Goal: Task Accomplishment & Management: Use online tool/utility

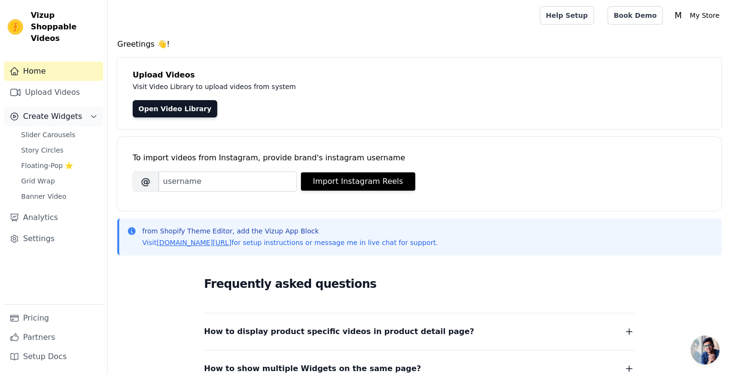
click at [17, 112] on icon "Sidebar" at bounding box center [15, 117] width 10 height 10
click at [51, 111] on span "Create Widgets" at bounding box center [52, 117] width 59 height 12
click at [51, 128] on link "Slider Carousels" at bounding box center [59, 134] width 88 height 13
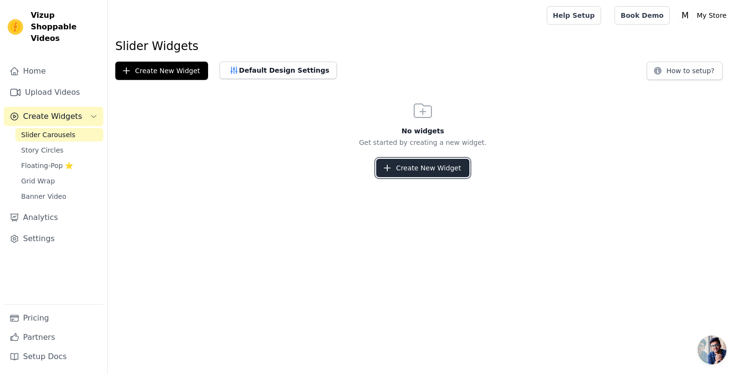
click at [440, 170] on button "Create New Widget" at bounding box center [422, 168] width 93 height 18
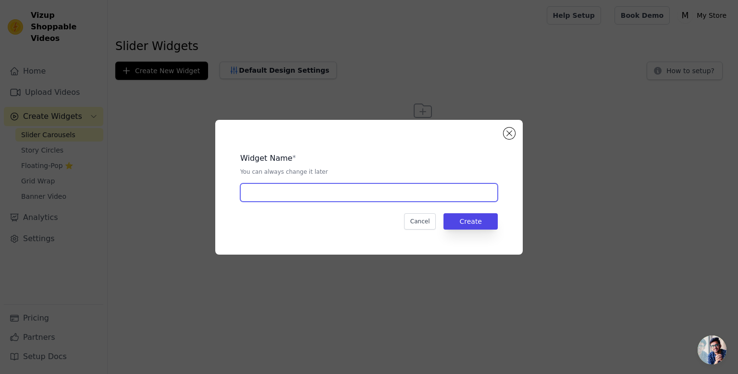
click at [270, 188] on input "text" at bounding box center [369, 192] width 258 height 18
type input "Videos"
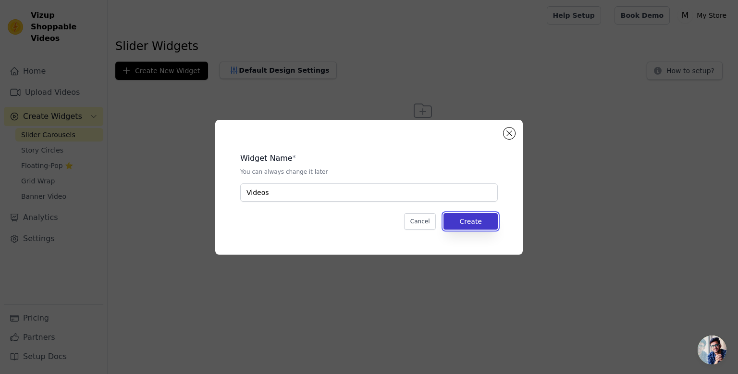
click at [481, 219] on button "Create" at bounding box center [471, 221] width 54 height 16
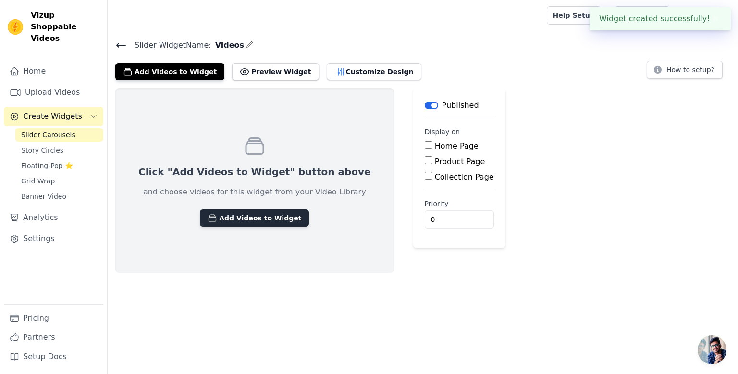
click at [225, 209] on button "Add Videos to Widget" at bounding box center [254, 217] width 109 height 17
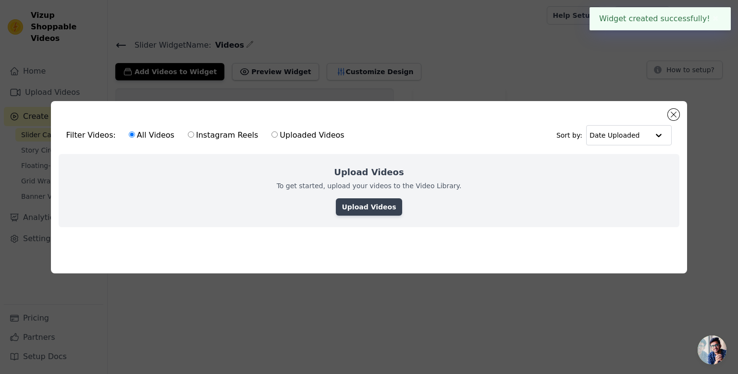
click at [383, 203] on link "Upload Videos" at bounding box center [369, 206] width 66 height 17
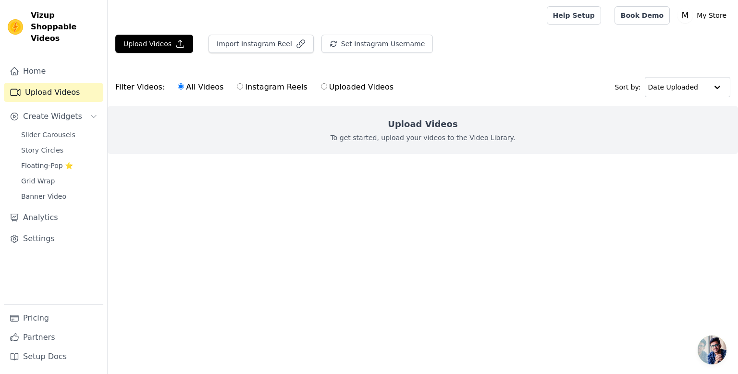
click at [150, 53] on div "Upload Videos Import Instagram Reel Set Instagram Username Import Latest IG Ree…" at bounding box center [423, 48] width 631 height 26
click at [152, 37] on button "Upload Videos" at bounding box center [154, 44] width 78 height 18
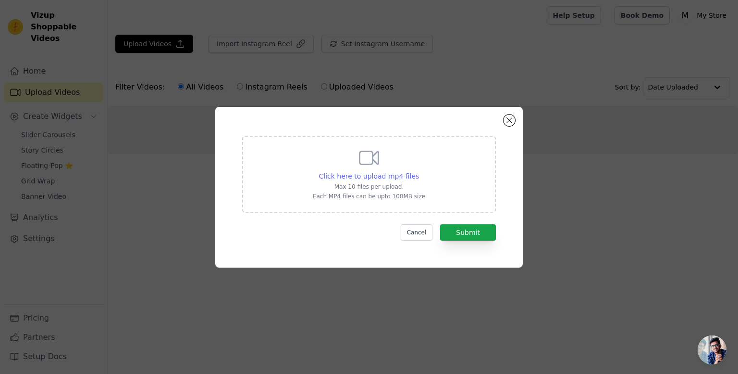
click at [375, 180] on span "Click here to upload mp4 files" at bounding box center [369, 176] width 100 height 8
click at [419, 171] on input "Click here to upload mp4 files Max 10 files per upload. Each MP4 files can be u…" at bounding box center [419, 171] width 0 height 0
type input "C:\fakepath\5e0885d1d6bf4dcaa7ac9849a1176f27.mp4"
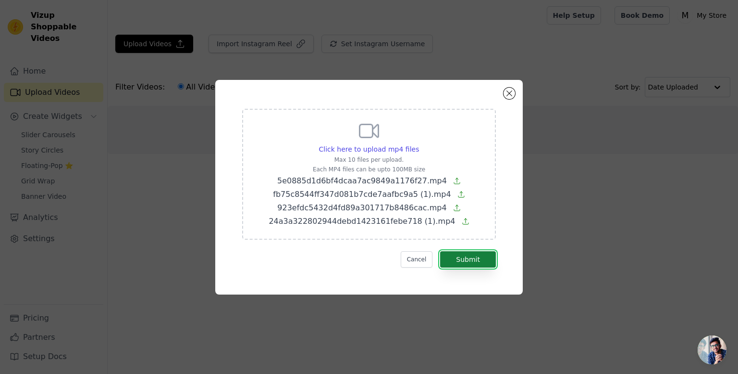
click at [470, 263] on button "Submit" at bounding box center [468, 259] width 56 height 16
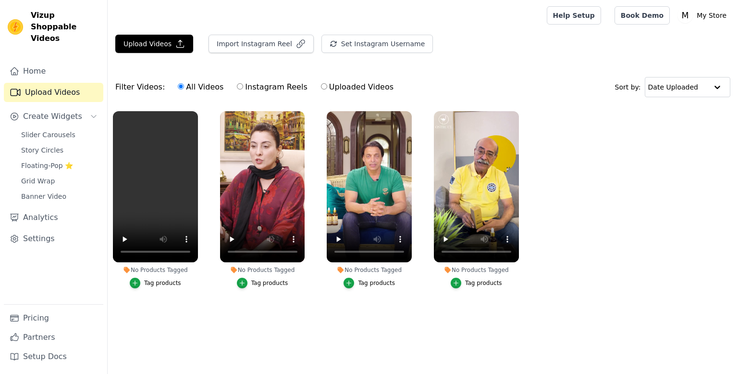
click at [143, 284] on button "Tag products" at bounding box center [155, 282] width 51 height 11
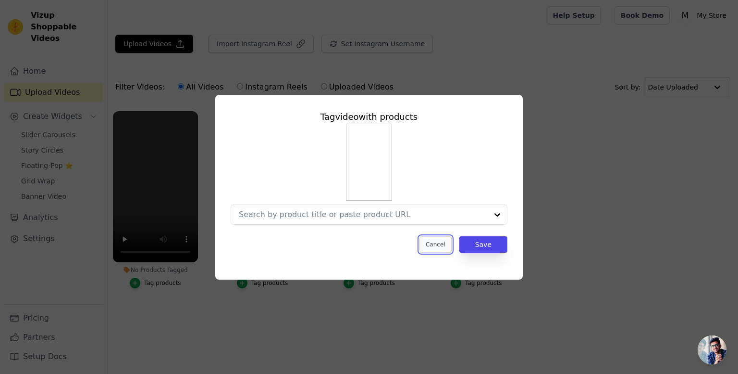
click at [439, 244] on button "Cancel" at bounding box center [436, 244] width 32 height 16
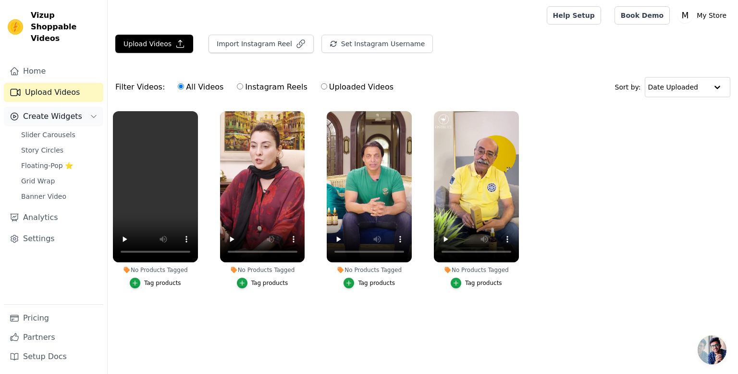
click at [48, 111] on button "Create Widgets" at bounding box center [54, 116] width 100 height 19
click at [31, 111] on span "Create Widgets" at bounding box center [52, 117] width 59 height 12
click at [46, 130] on span "Slider Carousels" at bounding box center [48, 135] width 54 height 10
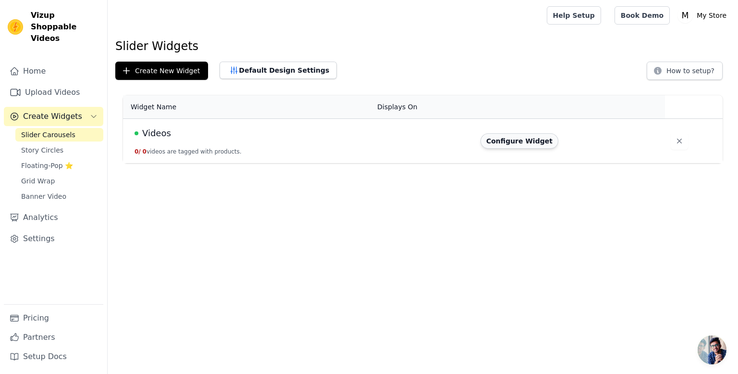
click at [525, 143] on button "Configure Widget" at bounding box center [520, 140] width 78 height 15
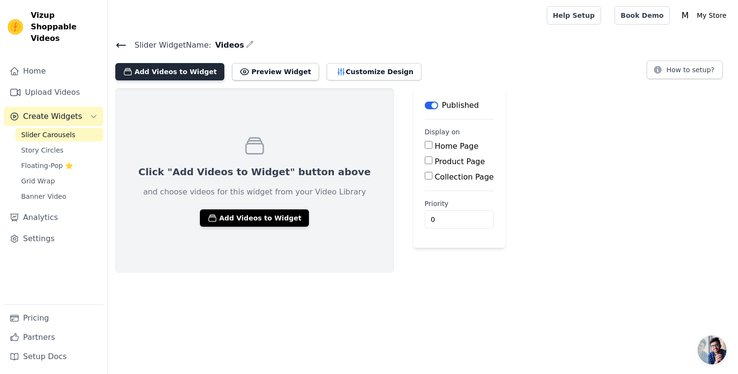
click at [174, 64] on button "Add Videos to Widget" at bounding box center [169, 71] width 109 height 17
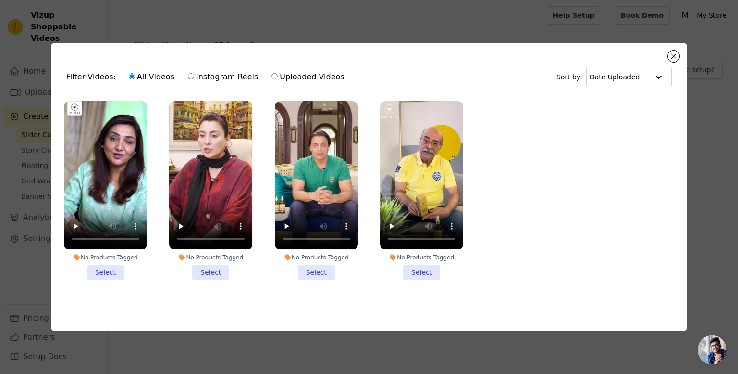
click at [107, 274] on li "No Products Tagged Select" at bounding box center [105, 190] width 83 height 178
click at [0, 0] on input "No Products Tagged Select" at bounding box center [0, 0] width 0 height 0
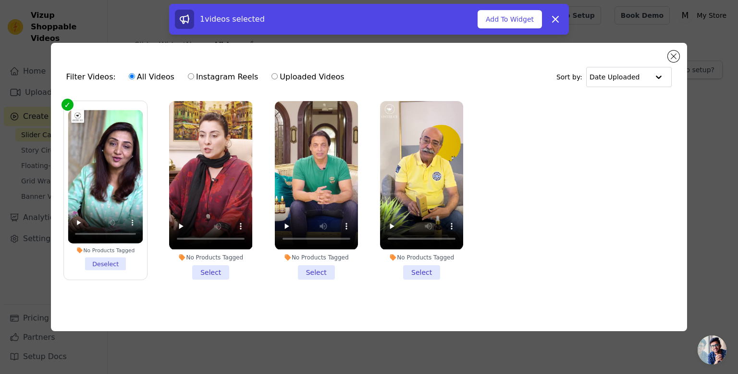
click at [213, 271] on li "No Products Tagged Select" at bounding box center [210, 190] width 83 height 178
click at [0, 0] on input "No Products Tagged Select" at bounding box center [0, 0] width 0 height 0
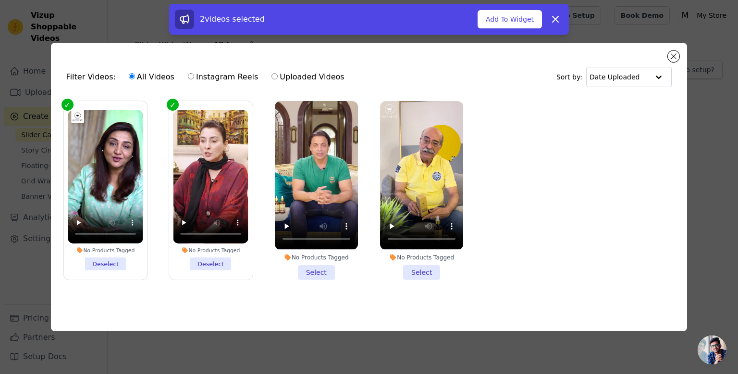
click at [301, 274] on li "No Products Tagged Select" at bounding box center [316, 190] width 83 height 178
click at [0, 0] on input "No Products Tagged Select" at bounding box center [0, 0] width 0 height 0
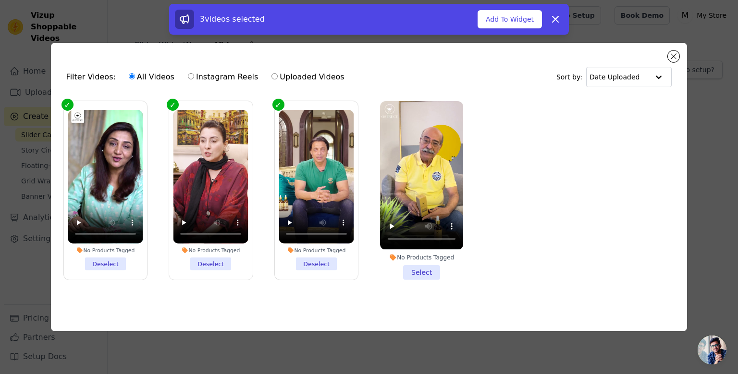
click at [414, 273] on li "No Products Tagged Select" at bounding box center [421, 190] width 83 height 178
click at [0, 0] on input "No Products Tagged Select" at bounding box center [0, 0] width 0 height 0
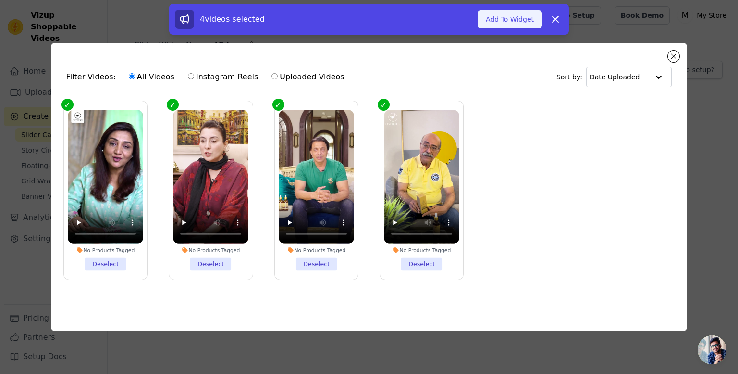
click at [515, 23] on button "Add To Widget" at bounding box center [510, 19] width 64 height 18
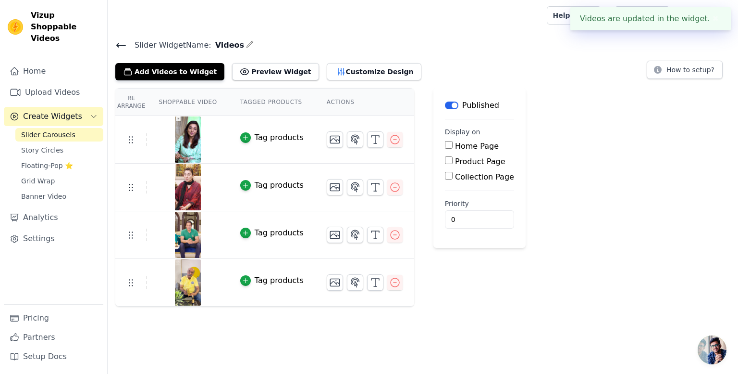
click at [612, 213] on div "Re Arrange Shoppable Video Tagged Products Actions Tag products Tag products Ta…" at bounding box center [423, 197] width 631 height 218
click at [713, 24] on button "✖" at bounding box center [716, 19] width 11 height 12
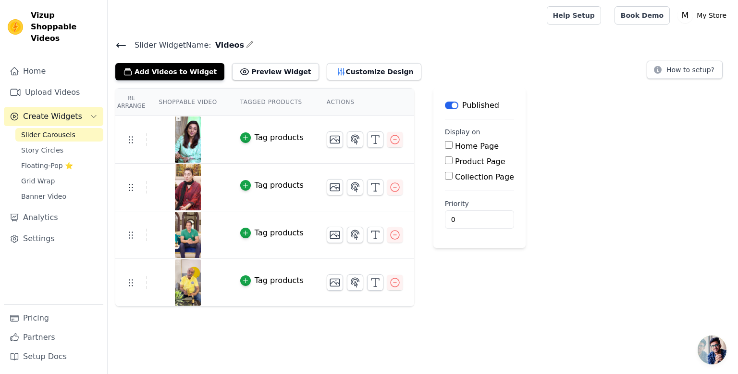
click at [446, 140] on div "Home Page" at bounding box center [479, 146] width 69 height 12
click at [445, 144] on div "Home Page" at bounding box center [479, 146] width 69 height 12
click at [445, 145] on input "Home Page" at bounding box center [449, 145] width 8 height 8
checkbox input "true"
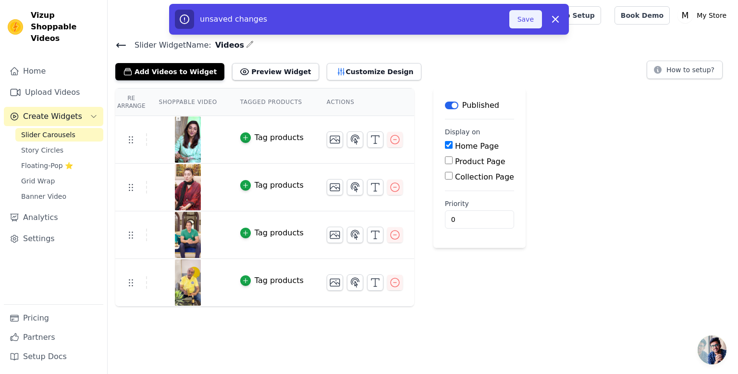
click at [532, 14] on button "Save" at bounding box center [526, 19] width 33 height 18
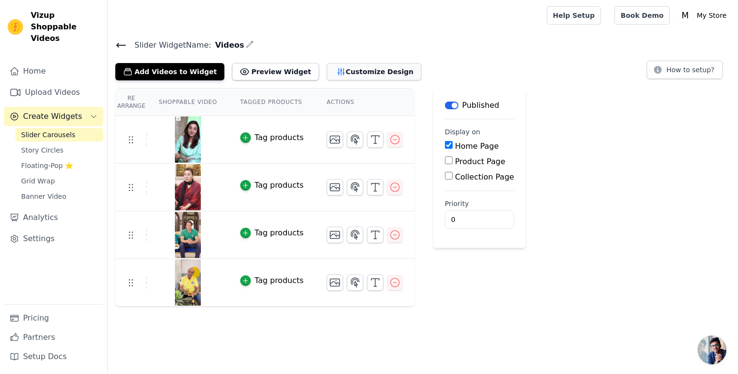
click at [338, 69] on icon "button" at bounding box center [341, 71] width 6 height 7
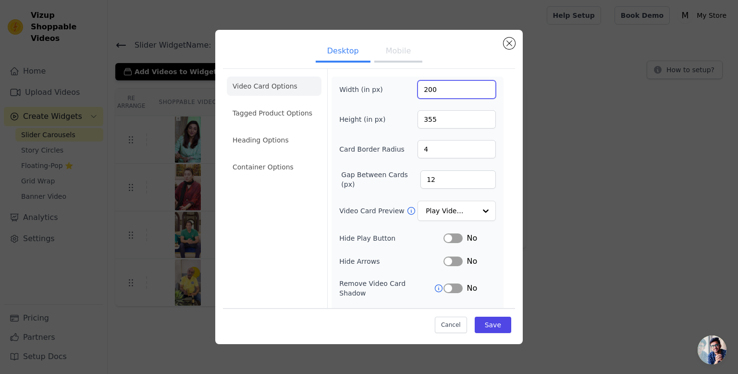
click at [451, 86] on input "200" at bounding box center [457, 89] width 78 height 18
type input "250"
click at [451, 122] on input "355" at bounding box center [457, 119] width 78 height 18
type input "400"
click at [478, 321] on button "Save" at bounding box center [493, 324] width 37 height 16
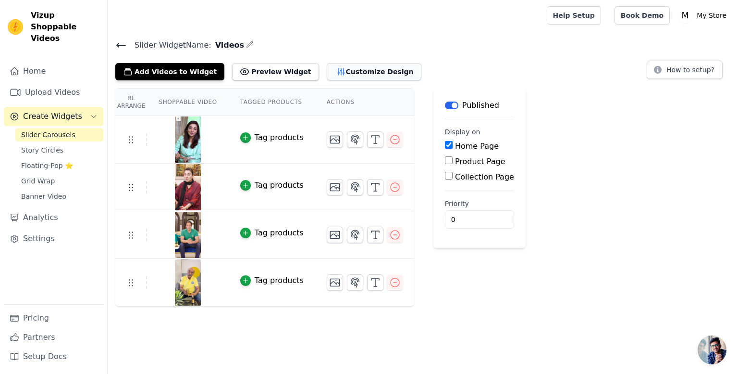
click at [337, 68] on icon "button" at bounding box center [342, 72] width 10 height 10
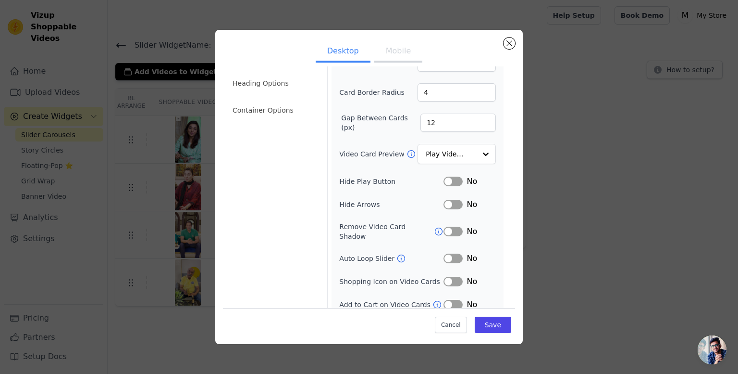
scroll to position [57, 0]
click at [273, 112] on li "Container Options" at bounding box center [274, 109] width 95 height 19
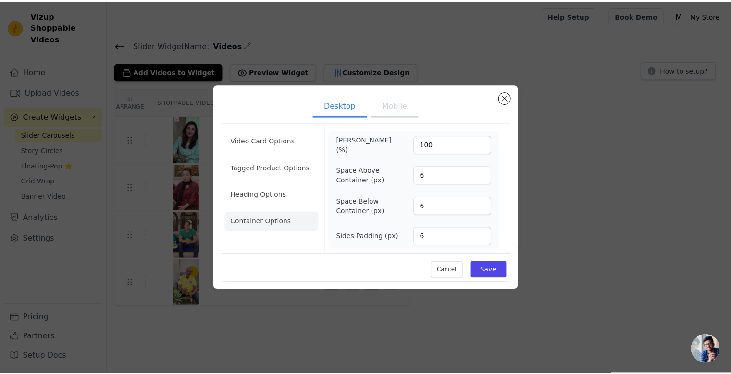
scroll to position [0, 0]
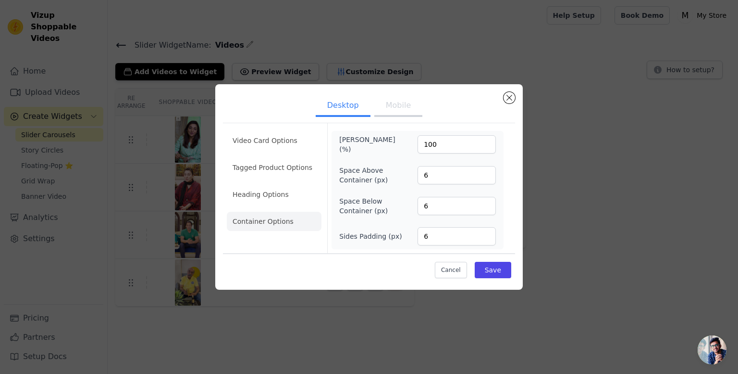
click at [266, 200] on li "Heading Options" at bounding box center [274, 194] width 95 height 19
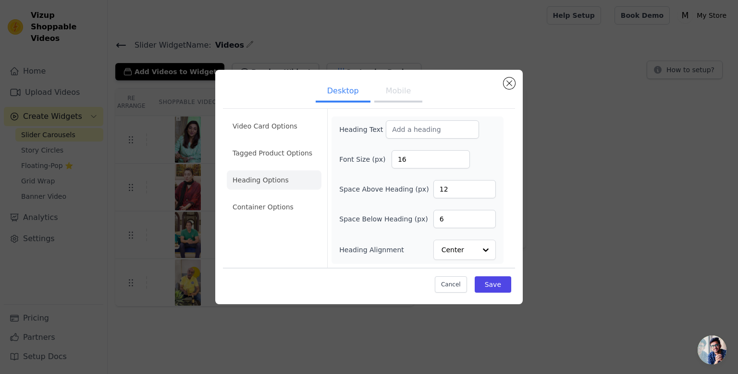
click at [268, 171] on li "Heading Options" at bounding box center [274, 179] width 95 height 19
click at [268, 158] on li "Tagged Product Options" at bounding box center [274, 152] width 95 height 19
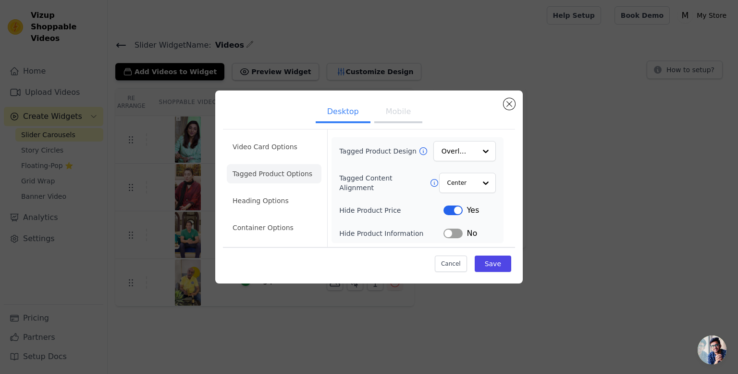
click at [394, 114] on button "Mobile" at bounding box center [398, 112] width 48 height 21
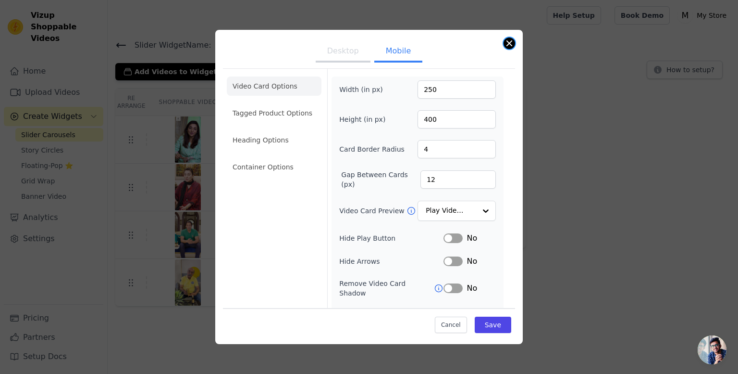
click at [511, 45] on button "Close modal" at bounding box center [510, 43] width 12 height 12
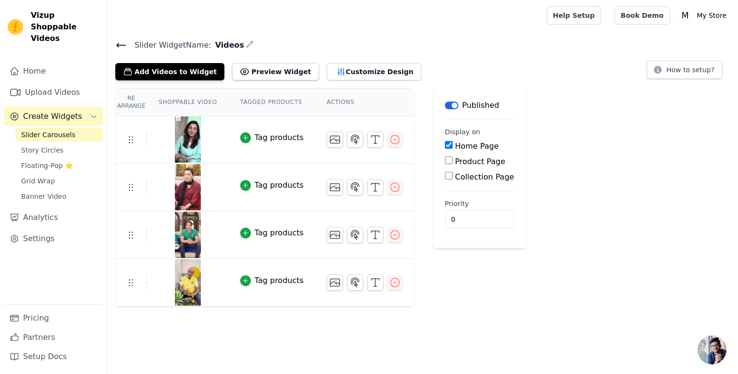
click at [120, 44] on icon at bounding box center [121, 45] width 12 height 12
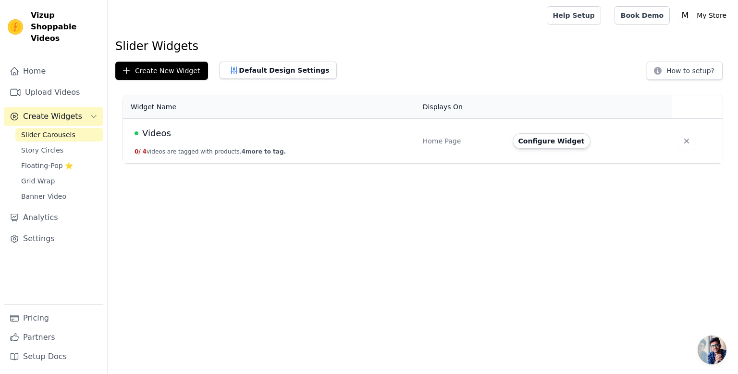
click at [277, 163] on html "Vizup Shoppable Videos Home Upload Videos Create Widgets Slider Carousels Story…" at bounding box center [369, 81] width 738 height 163
click at [52, 91] on div "Home Upload Videos Create Widgets Slider Carousels Story Circles Floating-Pop ⭐…" at bounding box center [54, 183] width 100 height 242
click at [46, 83] on link "Upload Videos" at bounding box center [54, 92] width 100 height 19
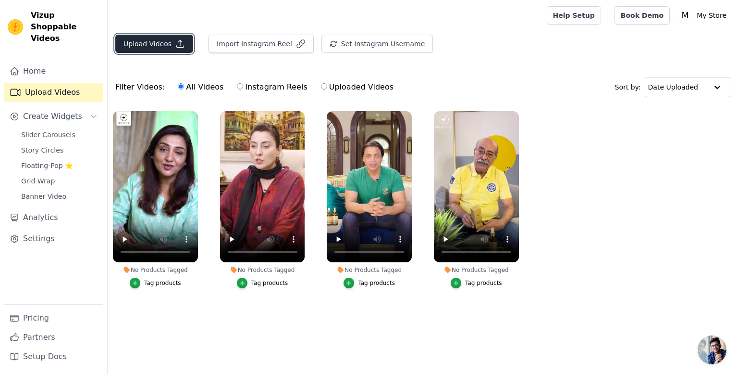
click at [145, 43] on button "Upload Videos" at bounding box center [154, 44] width 78 height 18
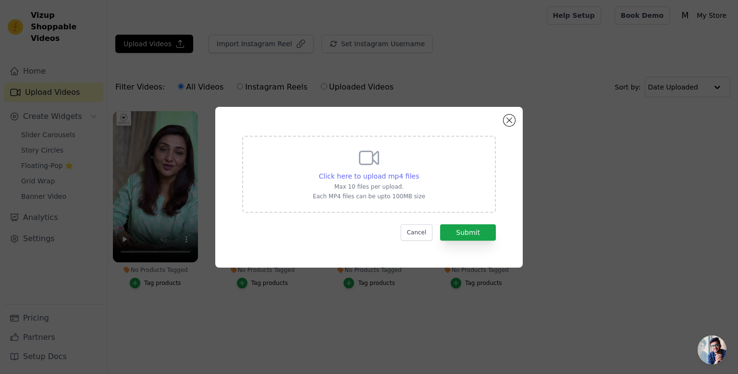
click at [363, 176] on span "Click here to upload mp4 files" at bounding box center [369, 176] width 100 height 8
click at [419, 171] on input "Click here to upload mp4 files Max 10 files per upload. Each MP4 files can be u…" at bounding box center [419, 171] width 0 height 0
type input "C:\fakepath\f951f0e7423448a99e3c42dbfa6b31e0.mp4"
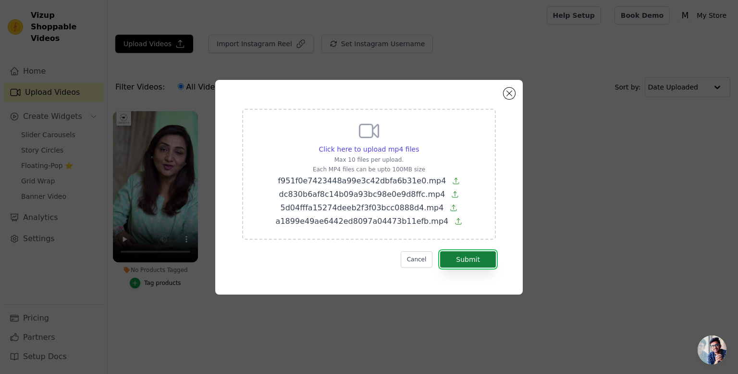
click at [482, 257] on button "Submit" at bounding box center [468, 259] width 56 height 16
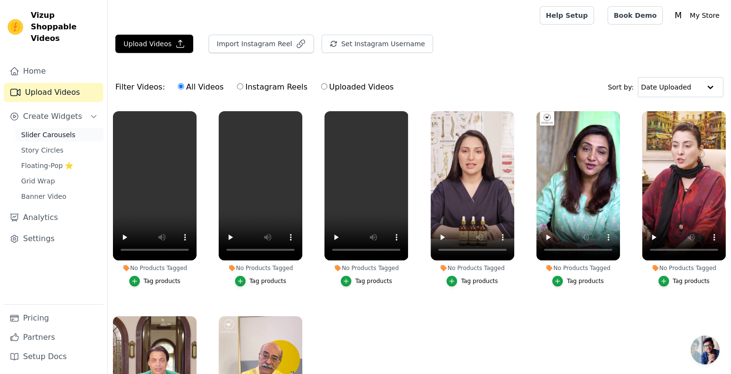
click at [55, 130] on span "Slider Carousels" at bounding box center [48, 135] width 54 height 10
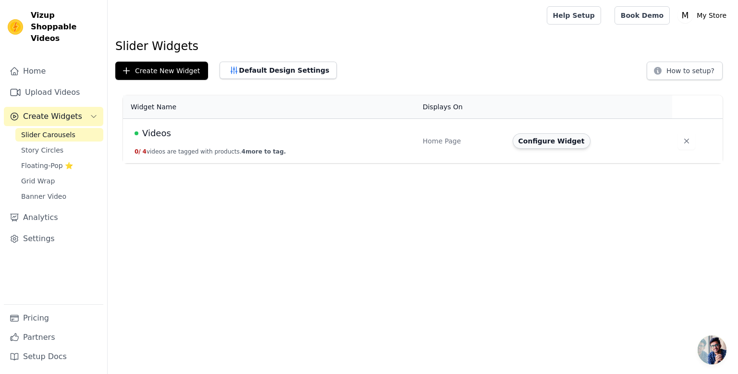
click at [525, 137] on button "Configure Widget" at bounding box center [552, 140] width 78 height 15
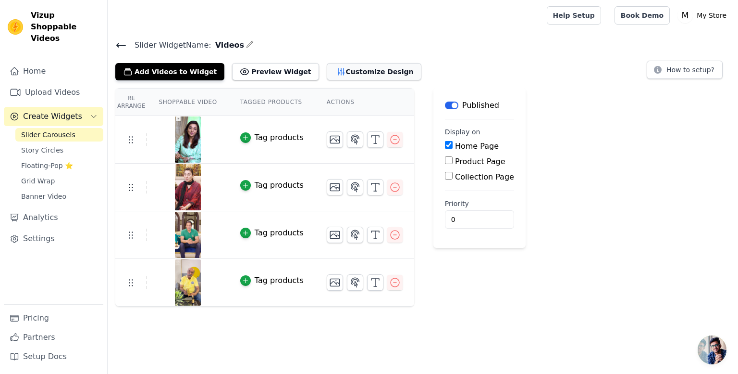
click at [345, 63] on button "Customize Design" at bounding box center [374, 71] width 95 height 17
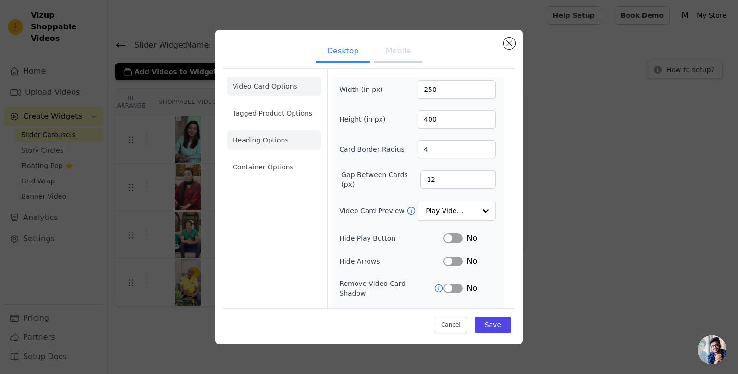
click at [258, 145] on li "Heading Options" at bounding box center [274, 139] width 95 height 19
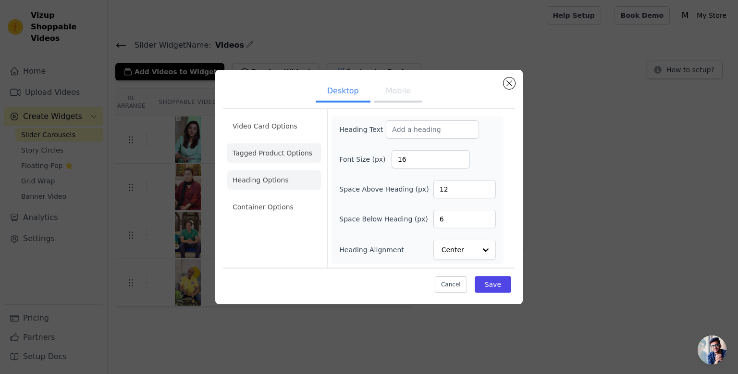
click at [267, 148] on li "Tagged Product Options" at bounding box center [274, 152] width 95 height 19
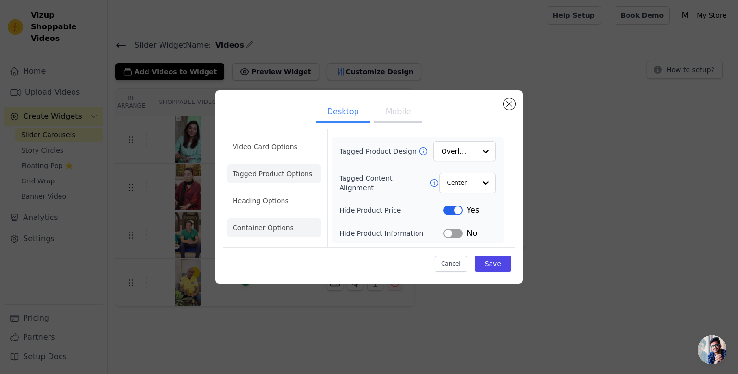
click at [258, 229] on li "Container Options" at bounding box center [274, 227] width 95 height 19
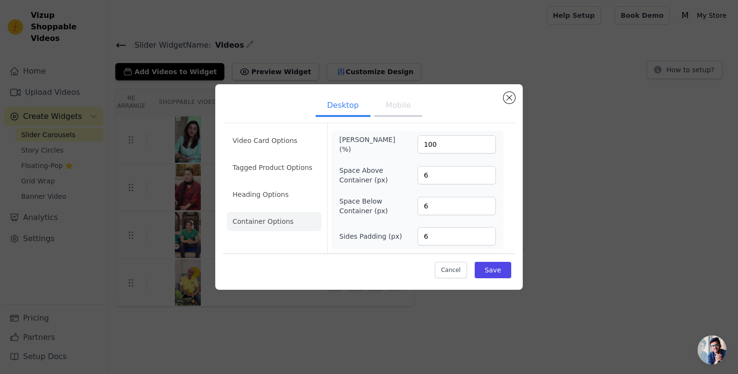
click at [516, 95] on div "Desktop Mobile Video Card Options Tagged Product Options Heading Options Contai…" at bounding box center [369, 186] width 308 height 205
click at [511, 97] on button "Close modal" at bounding box center [510, 98] width 12 height 12
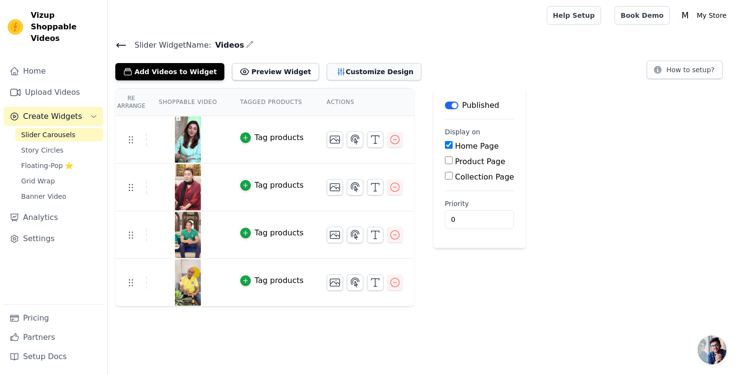
click at [341, 72] on button "Customize Design" at bounding box center [374, 71] width 95 height 17
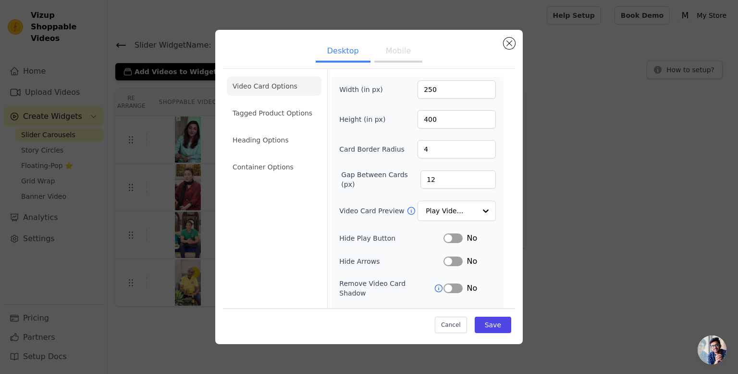
scroll to position [57, 0]
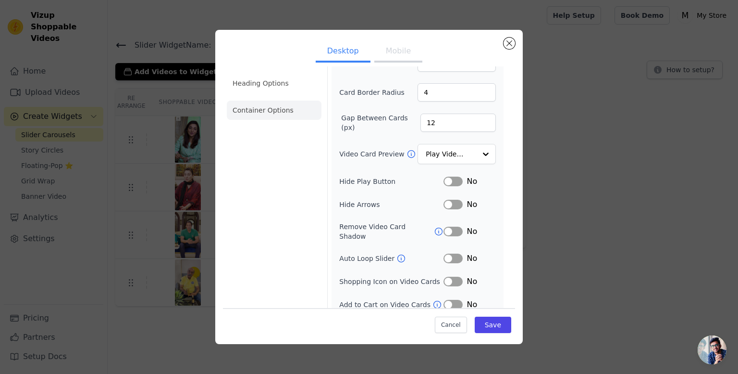
click at [281, 110] on li "Container Options" at bounding box center [274, 109] width 95 height 19
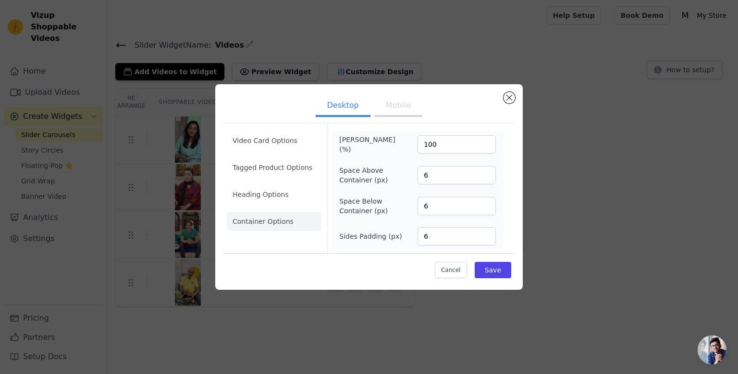
scroll to position [0, 0]
click at [274, 202] on li "Heading Options" at bounding box center [274, 194] width 95 height 19
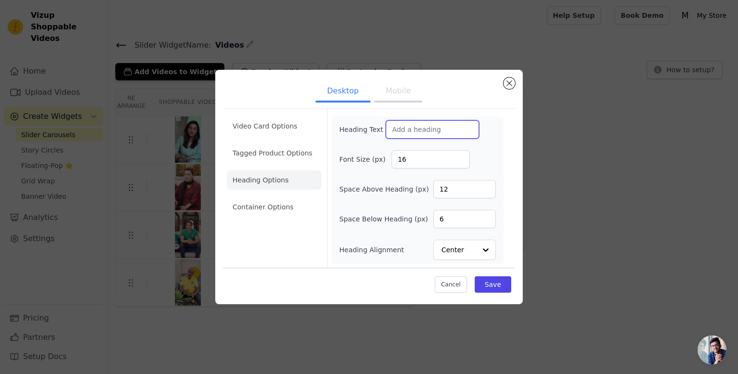
click at [417, 130] on input "Heading Text" at bounding box center [432, 129] width 93 height 18
paste input "Backed by Celebrities"
type input "Backed by Celebrities"
click at [273, 155] on li "Tagged Product Options" at bounding box center [274, 152] width 95 height 19
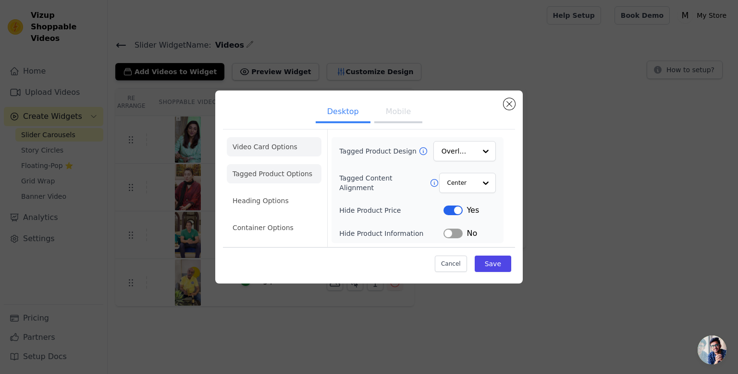
click at [264, 144] on li "Video Card Options" at bounding box center [274, 146] width 95 height 19
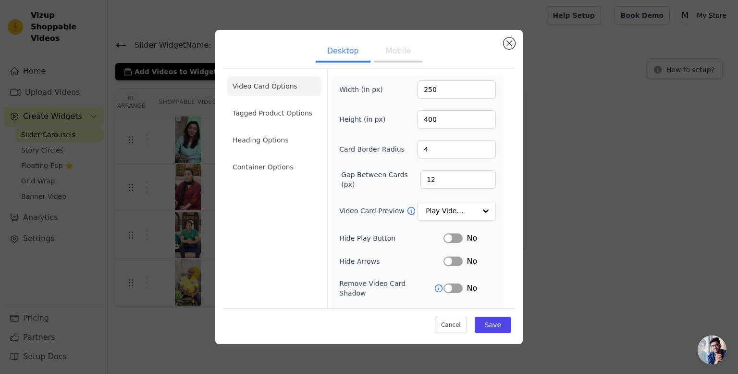
scroll to position [57, 0]
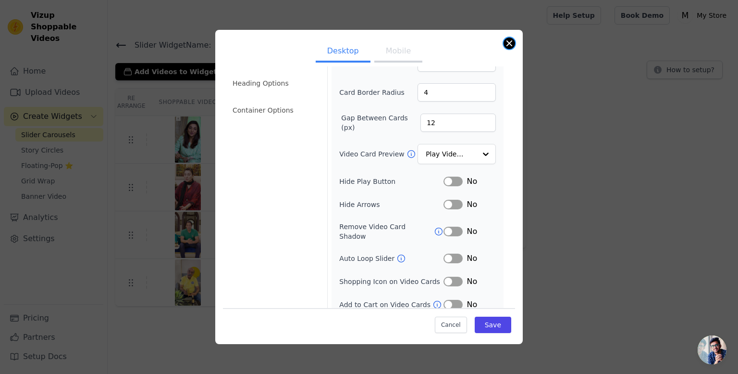
click at [511, 48] on button "Close modal" at bounding box center [510, 43] width 12 height 12
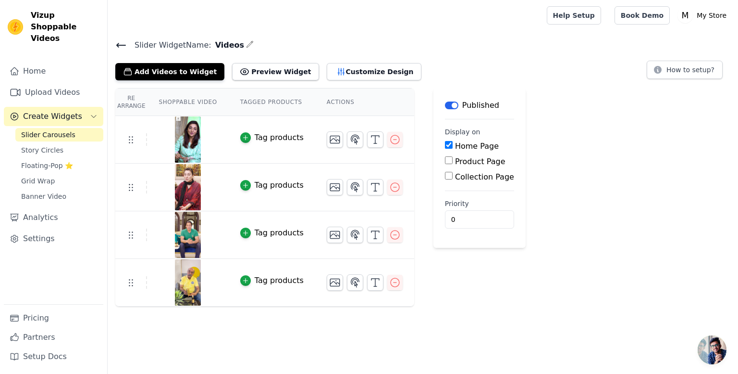
click at [117, 45] on icon at bounding box center [121, 45] width 9 height 4
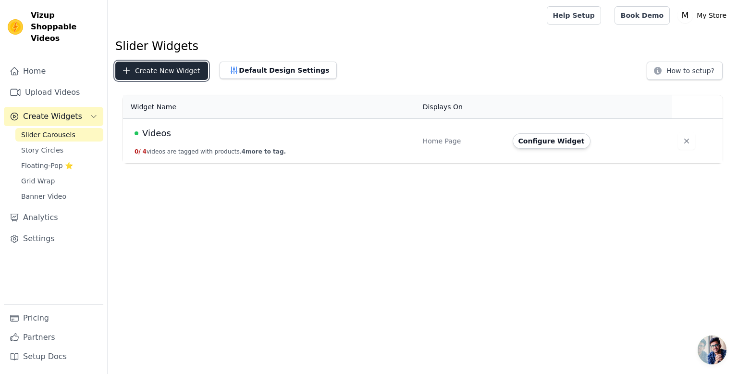
click at [157, 74] on button "Create New Widget" at bounding box center [161, 71] width 93 height 18
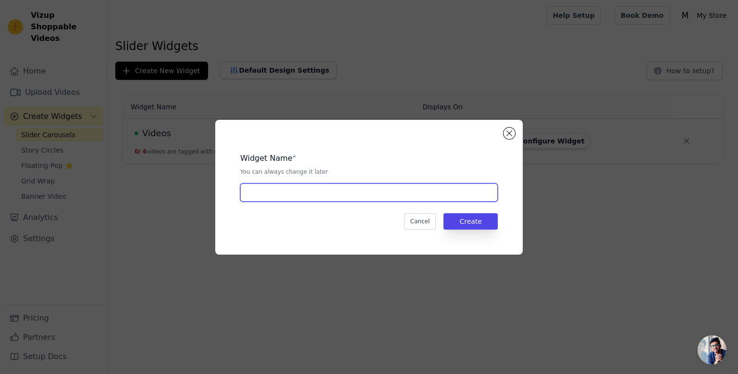
click at [282, 186] on input "text" at bounding box center [369, 192] width 258 height 18
type input "Videos 2"
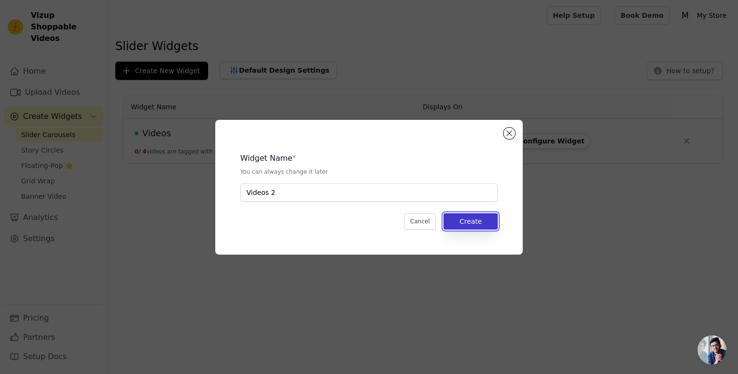
click at [475, 221] on button "Create" at bounding box center [471, 221] width 54 height 16
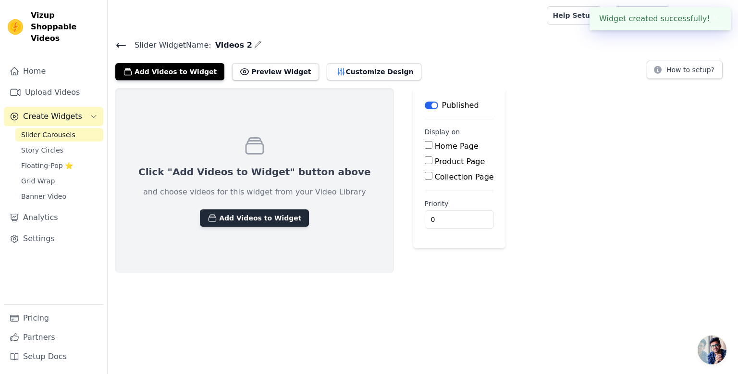
click at [224, 218] on button "Add Videos to Widget" at bounding box center [254, 217] width 109 height 17
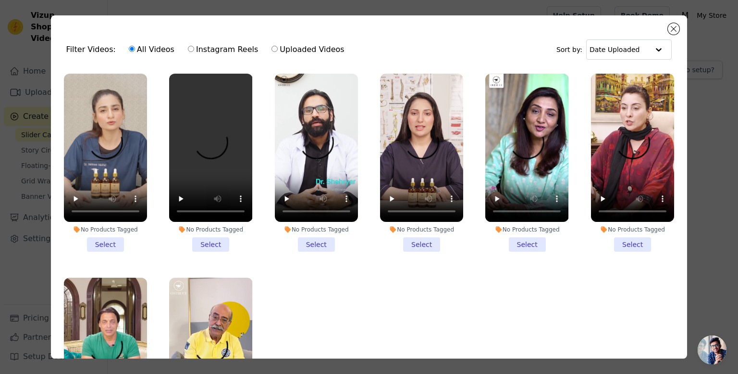
click at [314, 239] on li "No Products Tagged Select" at bounding box center [316, 163] width 83 height 178
click at [0, 0] on input "No Products Tagged Select" at bounding box center [0, 0] width 0 height 0
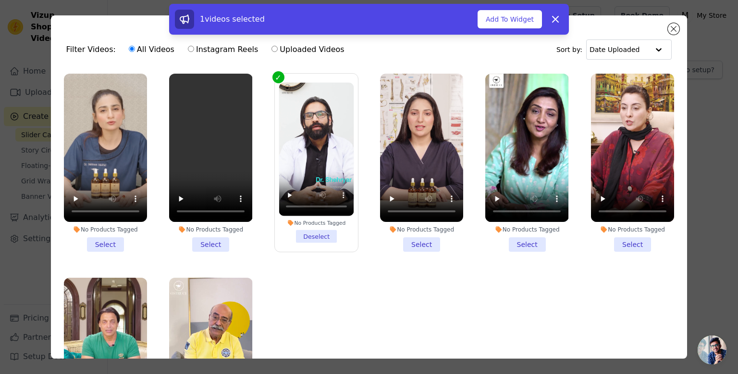
click at [420, 242] on li "No Products Tagged Select" at bounding box center [421, 163] width 83 height 178
click at [0, 0] on input "No Products Tagged Select" at bounding box center [0, 0] width 0 height 0
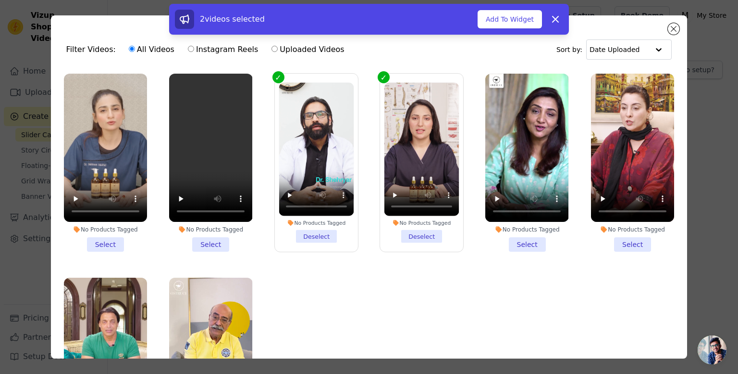
click at [204, 241] on li "No Products Tagged Select" at bounding box center [210, 163] width 83 height 178
click at [0, 0] on input "No Products Tagged Select" at bounding box center [0, 0] width 0 height 0
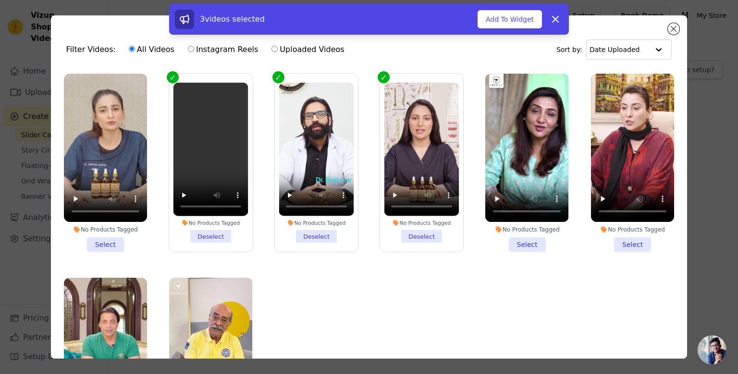
click at [112, 235] on li "No Products Tagged Select" at bounding box center [105, 163] width 83 height 178
click at [0, 0] on input "No Products Tagged Select" at bounding box center [0, 0] width 0 height 0
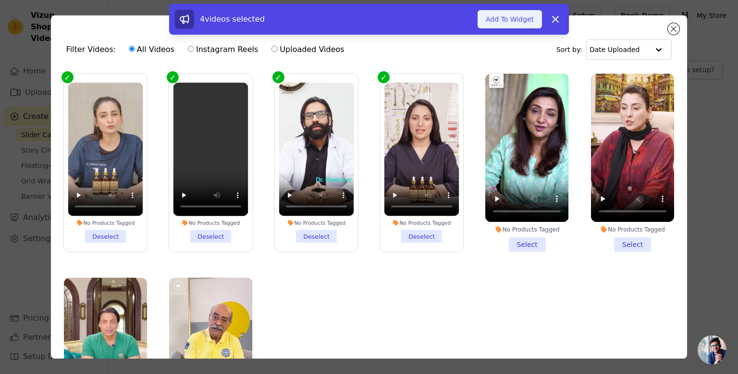
click at [516, 22] on button "Add To Widget" at bounding box center [510, 19] width 64 height 18
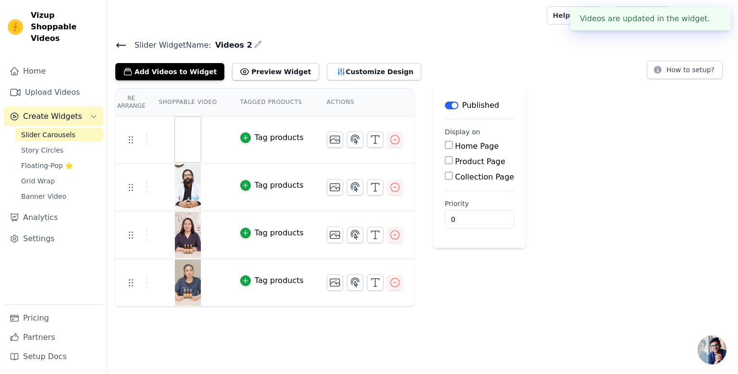
click at [455, 144] on label "Home Page" at bounding box center [477, 145] width 44 height 9
click at [453, 144] on input "Home Page" at bounding box center [449, 145] width 8 height 8
checkbox input "true"
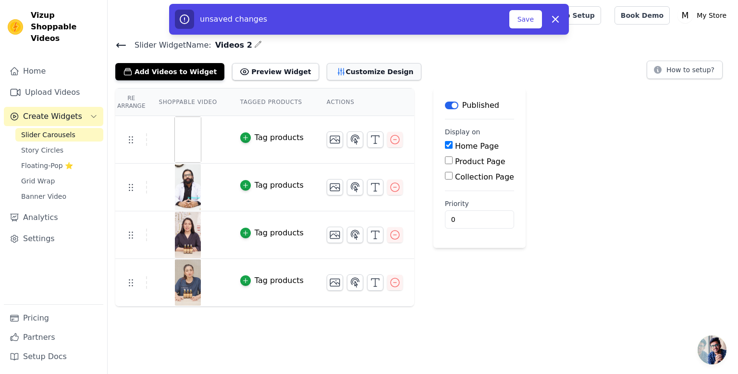
click at [337, 75] on button "Customize Design" at bounding box center [374, 71] width 95 height 17
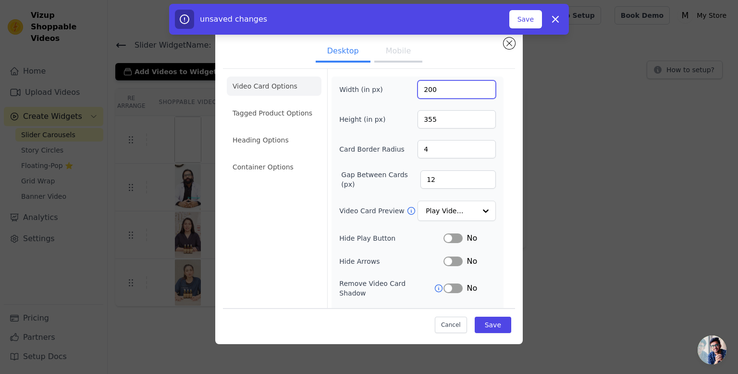
click at [433, 89] on input "200" at bounding box center [457, 89] width 78 height 18
type input "250"
click at [434, 116] on input "355" at bounding box center [457, 119] width 78 height 18
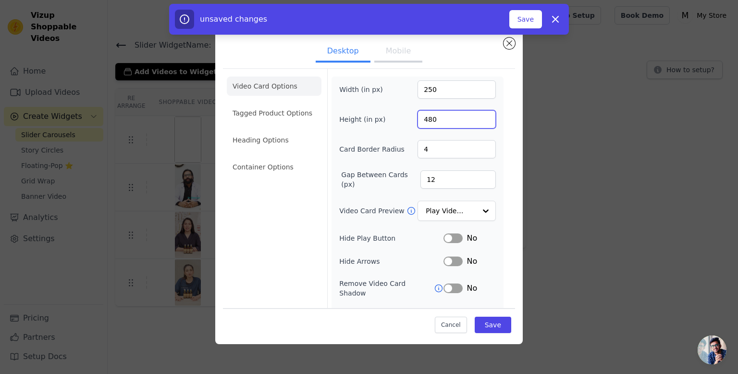
click at [434, 116] on input "480" at bounding box center [457, 119] width 78 height 18
type input "400"
click at [489, 325] on button "Save" at bounding box center [493, 324] width 37 height 16
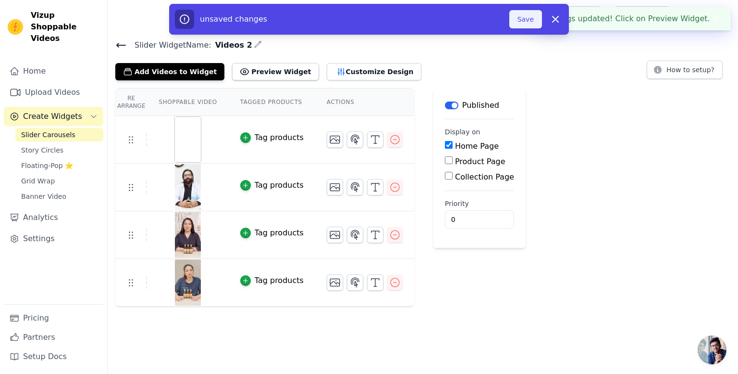
click at [518, 21] on button "Save" at bounding box center [526, 19] width 33 height 18
